Goal: Contribute content: Add original content to the website for others to see

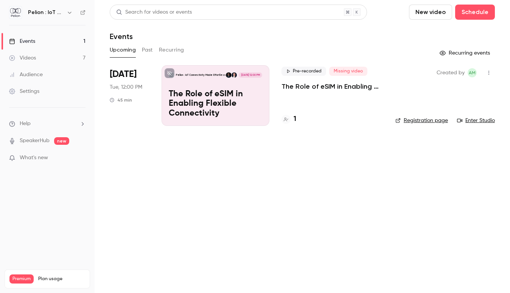
click at [219, 99] on p "The Role of eSIM in Enabling Flexible Connectivity" at bounding box center [216, 103] width 94 height 29
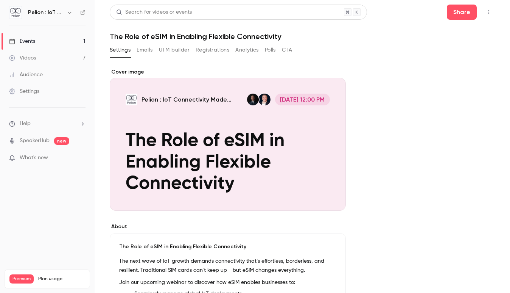
click at [232, 139] on div "Cover image" at bounding box center [228, 139] width 236 height 142
click at [0, 0] on input "Pelion : IoT Connectivity Made Effortless [DATE] 12:00 PM The Role of eSIM in E…" at bounding box center [0, 0] width 0 height 0
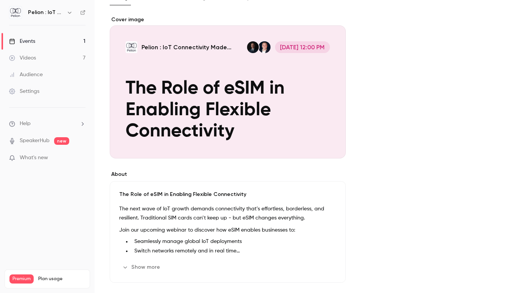
scroll to position [58, 0]
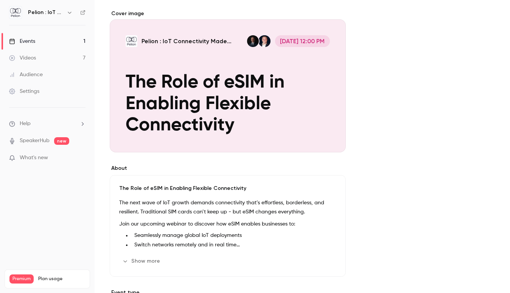
click at [50, 37] on link "Events 1" at bounding box center [47, 41] width 95 height 17
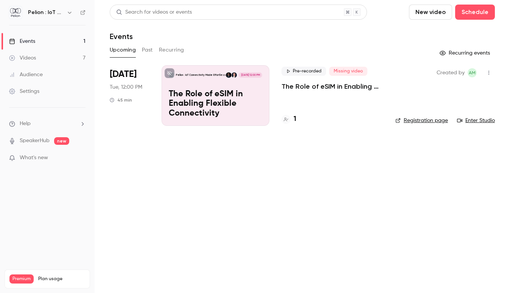
click at [179, 94] on p "The Role of eSIM in Enabling Flexible Connectivity" at bounding box center [216, 103] width 94 height 29
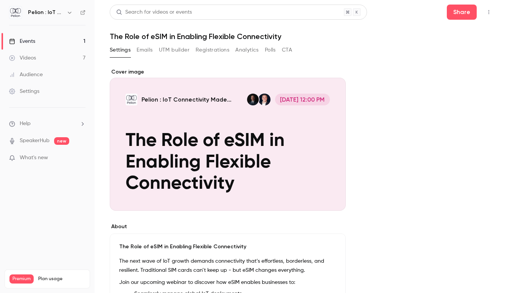
click at [53, 40] on link "Events 1" at bounding box center [47, 41] width 95 height 17
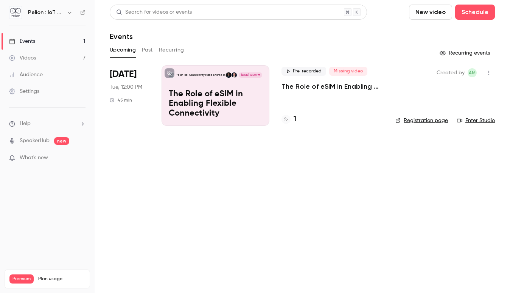
click at [314, 97] on div "Pre-recorded Missing video The Role of eSIM in Enabling Flexible Connectivity 1" at bounding box center [333, 95] width 102 height 61
click at [318, 86] on p "The Role of eSIM in Enabling Flexible Connectivity" at bounding box center [333, 86] width 102 height 9
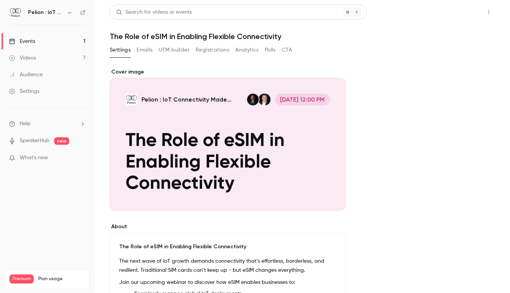
click at [454, 12] on button "Share" at bounding box center [462, 12] width 30 height 15
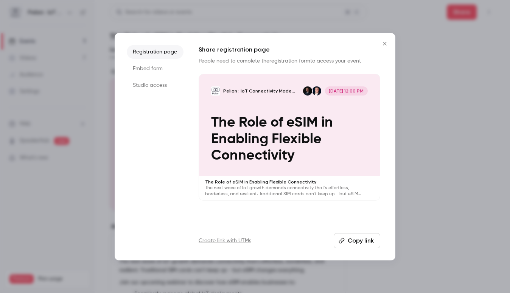
click at [351, 240] on button "Copy link" at bounding box center [357, 240] width 47 height 15
click at [164, 83] on li "Studio access" at bounding box center [155, 85] width 57 height 14
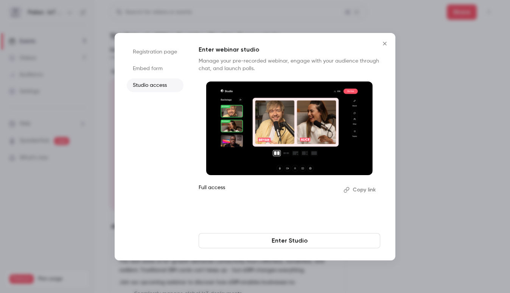
click at [365, 188] on button "Copy link" at bounding box center [361, 190] width 40 height 12
click at [309, 238] on link "Enter Studio" at bounding box center [290, 240] width 182 height 15
click at [326, 242] on link "Enter Studio" at bounding box center [290, 240] width 182 height 15
click at [383, 41] on icon "Close" at bounding box center [384, 44] width 9 height 6
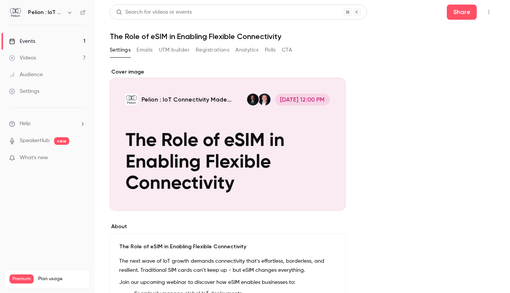
click at [66, 35] on link "Events 1" at bounding box center [47, 41] width 95 height 17
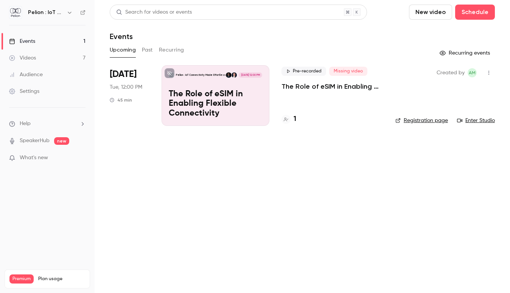
click at [475, 119] on link "Enter Studio" at bounding box center [476, 121] width 38 height 8
click at [243, 108] on p "The Role of eSIM in Enabling Flexible Connectivity" at bounding box center [216, 103] width 94 height 29
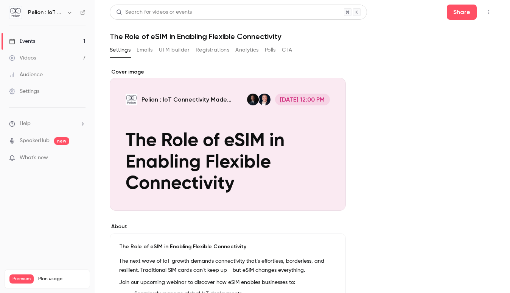
click at [485, 14] on button "button" at bounding box center [489, 12] width 12 height 12
click at [455, 50] on div "Enter Studio" at bounding box center [460, 51] width 58 height 8
click at [30, 44] on div "Events" at bounding box center [22, 41] width 26 height 8
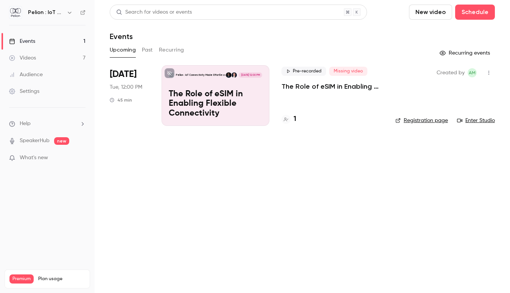
click at [233, 101] on p "The Role of eSIM in Enabling Flexible Connectivity" at bounding box center [216, 103] width 94 height 29
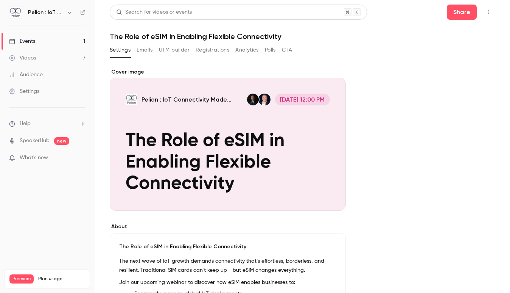
click at [43, 39] on link "Events 1" at bounding box center [47, 41] width 95 height 17
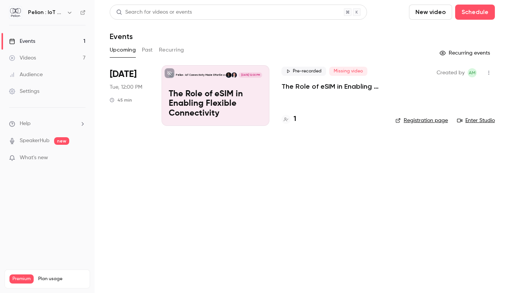
click at [477, 122] on link "Enter Studio" at bounding box center [476, 121] width 38 height 8
click at [481, 120] on link "Enter Studio" at bounding box center [476, 121] width 38 height 8
click at [435, 11] on button "New video" at bounding box center [430, 12] width 43 height 15
click at [434, 30] on div "Record" at bounding box center [459, 33] width 58 height 8
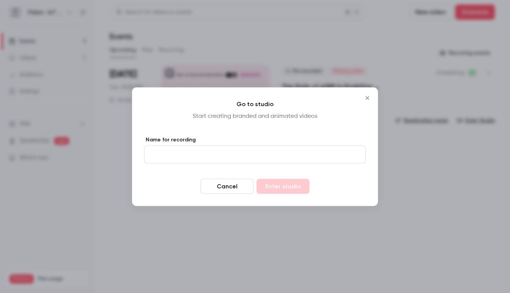
click at [245, 153] on input "Name for recording" at bounding box center [255, 154] width 222 height 18
type input "**********"
drag, startPoint x: 276, startPoint y: 153, endPoint x: 139, endPoint y: 151, distance: 137.0
click at [139, 151] on div "**********" at bounding box center [255, 146] width 246 height 118
paste input "**********"
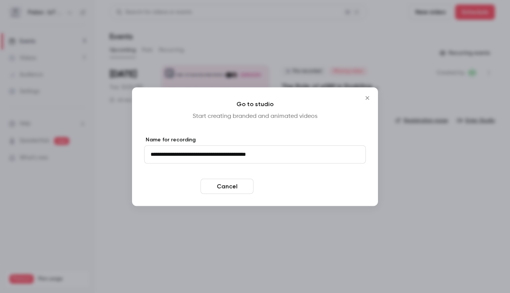
type input "**********"
click at [286, 188] on button "Enter studio" at bounding box center [283, 185] width 53 height 15
